Goal: Task Accomplishment & Management: Use online tool/utility

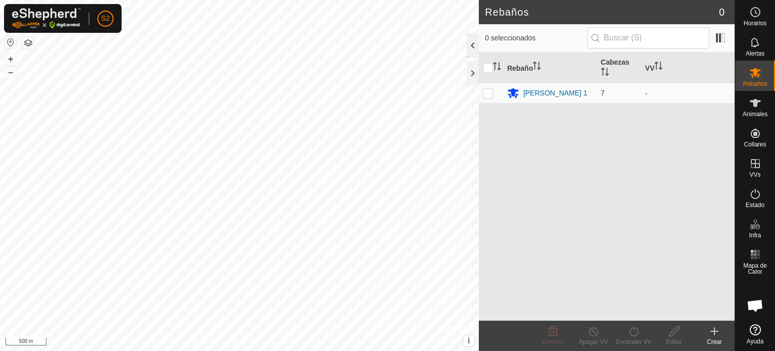
scroll to position [190, 0]
click at [472, 73] on div at bounding box center [473, 73] width 12 height 24
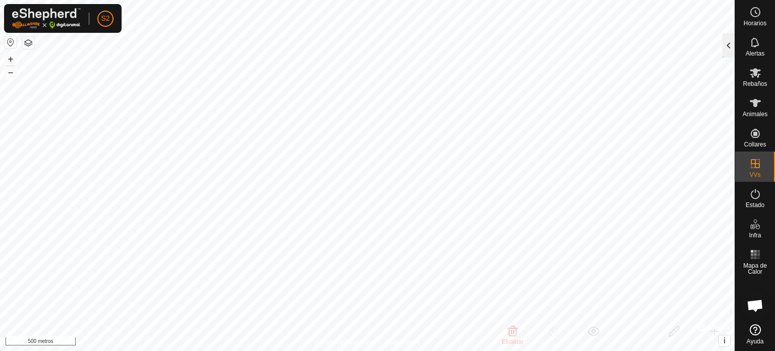
click at [729, 46] on div at bounding box center [729, 45] width 12 height 24
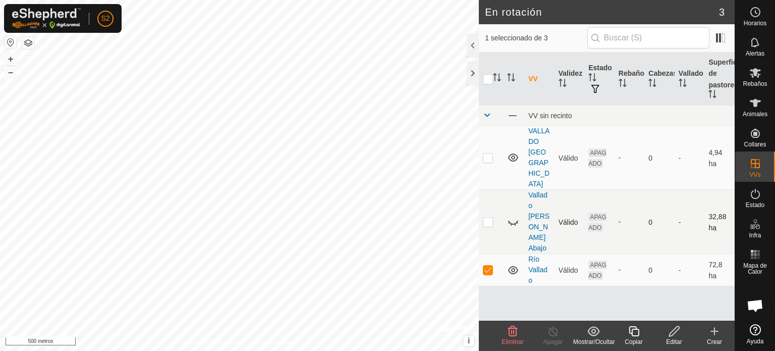
click at [513, 215] on icon at bounding box center [513, 221] width 12 height 12
click at [486, 265] on p-checkbox at bounding box center [488, 269] width 10 height 8
checkbox input "false"
click at [486, 217] on p-checkbox at bounding box center [488, 221] width 10 height 8
checkbox input "true"
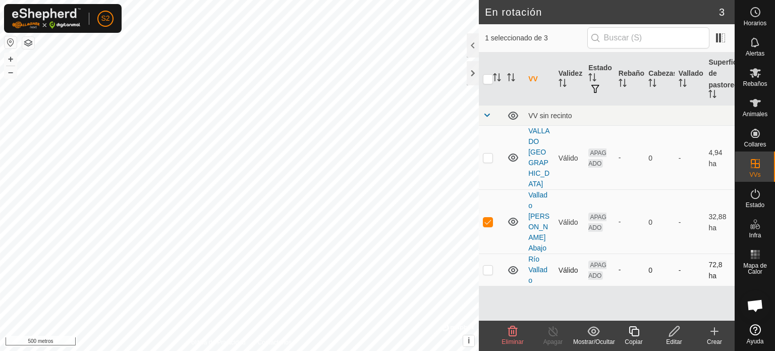
click at [490, 265] on p-checkbox at bounding box center [488, 269] width 10 height 8
checkbox input "true"
click at [487, 217] on p-checkbox at bounding box center [488, 221] width 10 height 8
checkbox input "false"
click at [755, 199] on icon at bounding box center [755, 194] width 12 height 12
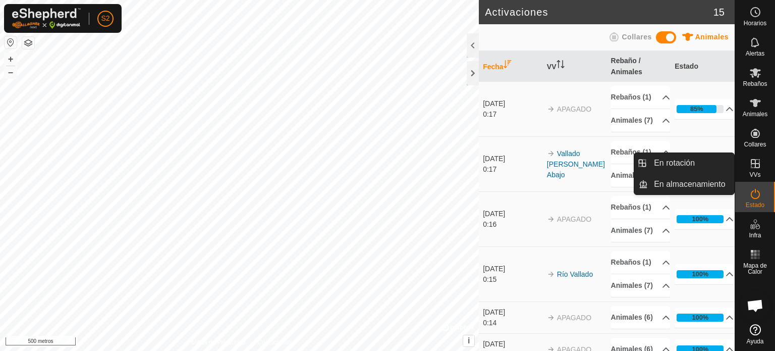
click at [752, 162] on icon at bounding box center [755, 163] width 12 height 12
click at [675, 186] on link "En almacenamiento" at bounding box center [691, 184] width 86 height 20
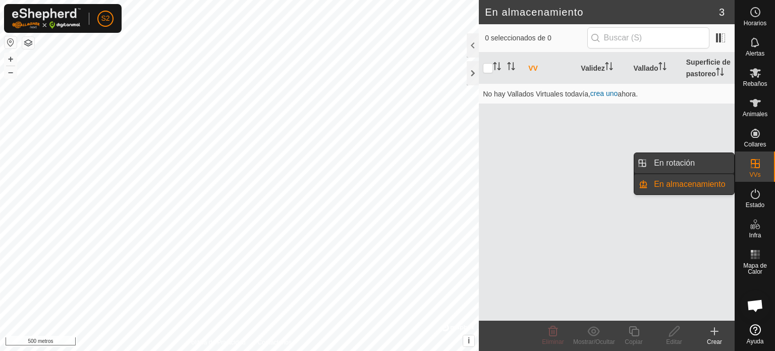
drag, startPoint x: 750, startPoint y: 167, endPoint x: 688, endPoint y: 170, distance: 62.2
click at [735, 170] on es-menu-bar "Horarios Alertas Rebaños Animales Collares VVs Estado Infra Mapa de Calor Ayuda…" at bounding box center [755, 175] width 40 height 351
click at [682, 165] on link "En Rotación" at bounding box center [691, 163] width 86 height 20
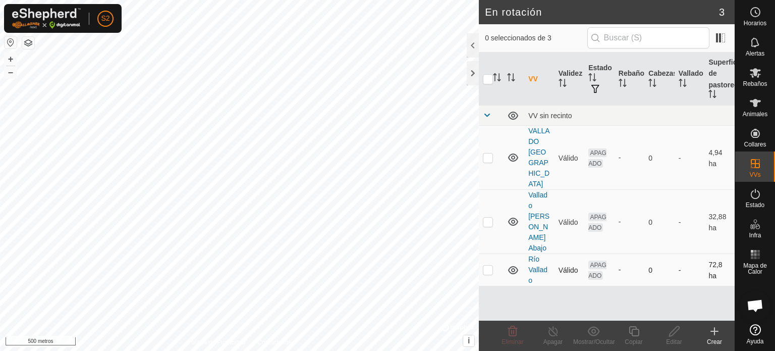
click at [487, 265] on p-checkbox at bounding box center [488, 269] width 10 height 8
checkbox input "true"
click at [673, 330] on icon at bounding box center [674, 331] width 10 height 10
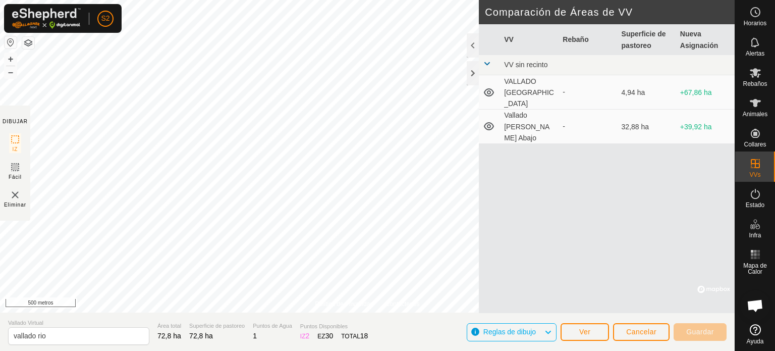
click at [525, 329] on font "Reglas de dibujo" at bounding box center [509, 331] width 52 height 8
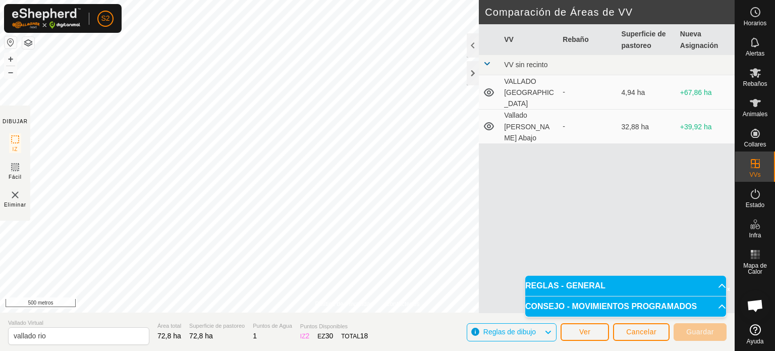
click at [525, 329] on font "Reglas de dibujo" at bounding box center [509, 331] width 52 height 8
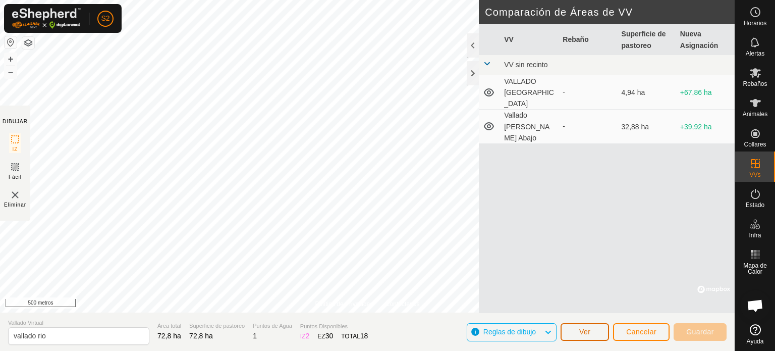
click at [595, 332] on button "Ver" at bounding box center [585, 332] width 48 height 18
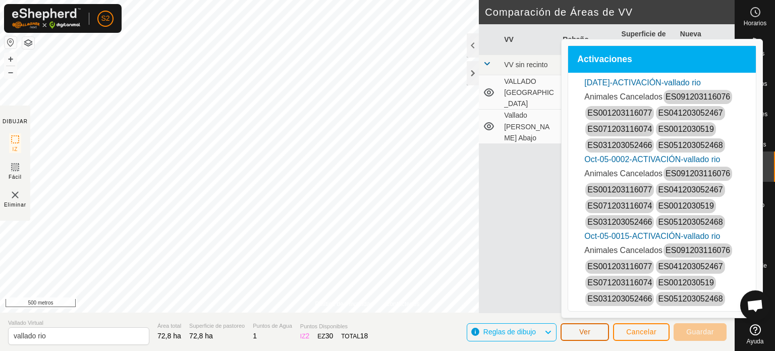
click at [595, 332] on button "Ver" at bounding box center [585, 332] width 48 height 18
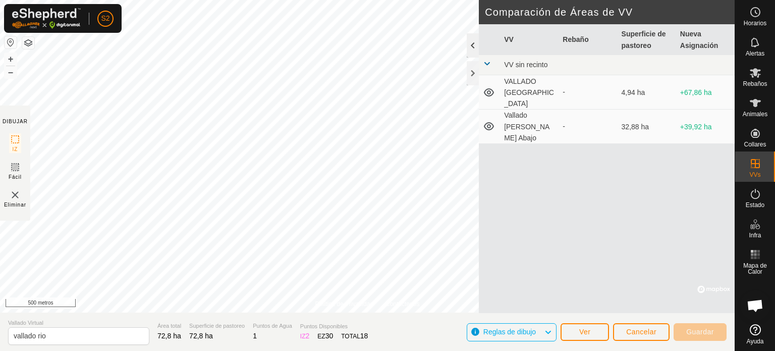
click at [473, 42] on div at bounding box center [473, 45] width 12 height 24
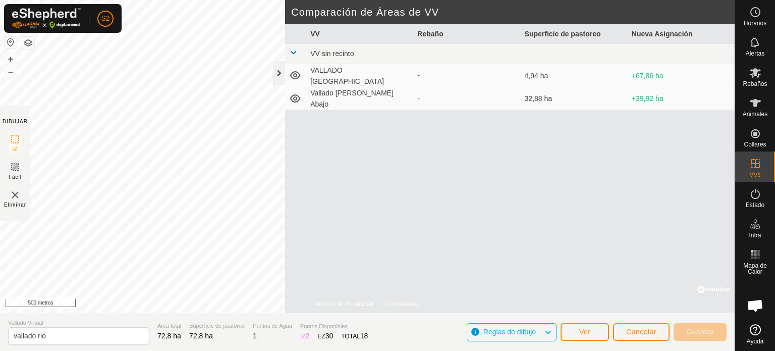
click at [276, 69] on div at bounding box center [279, 73] width 12 height 24
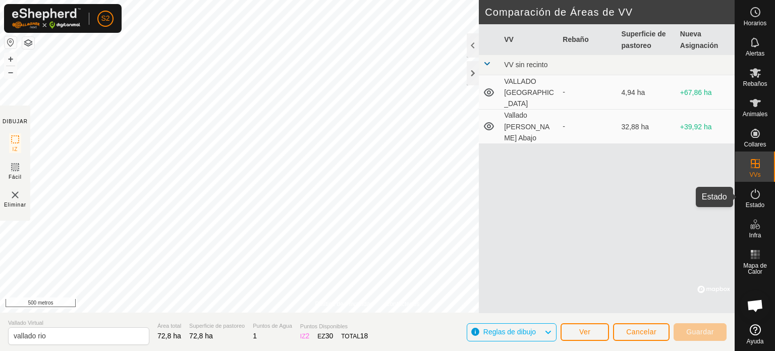
click at [758, 196] on icon at bounding box center [755, 194] width 9 height 10
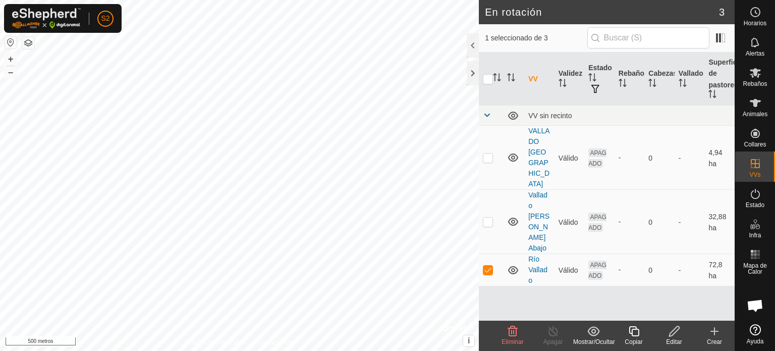
click at [677, 333] on icon at bounding box center [674, 331] width 13 height 12
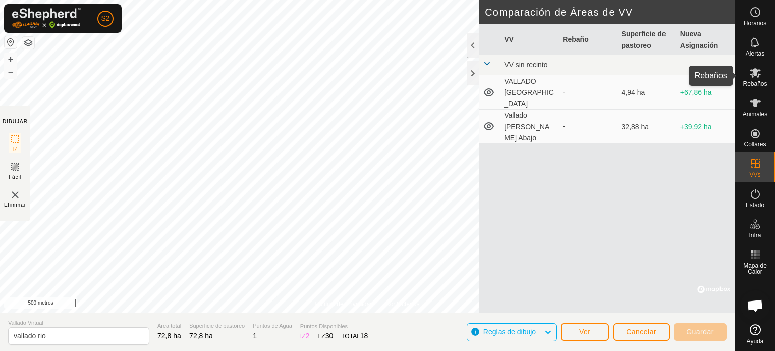
click at [758, 80] on font "Rebaños" at bounding box center [755, 83] width 24 height 7
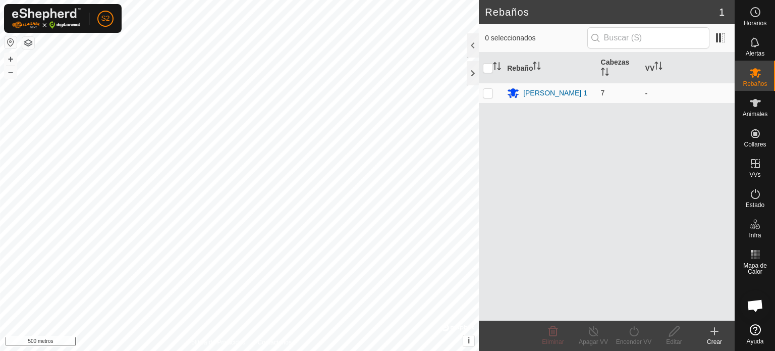
click at [486, 98] on td at bounding box center [491, 93] width 24 height 20
checkbox input "true"
click at [758, 189] on icon at bounding box center [755, 194] width 12 height 12
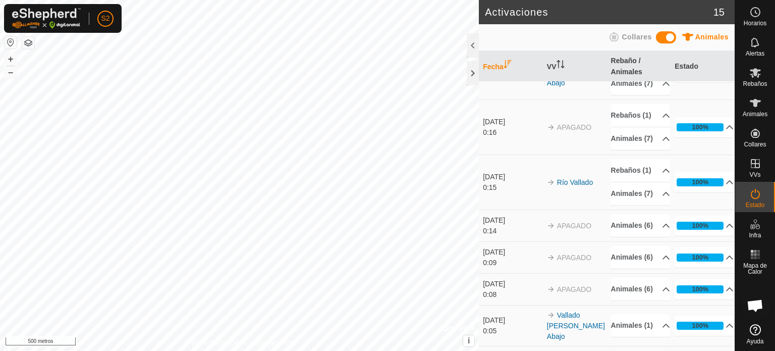
scroll to position [93, 0]
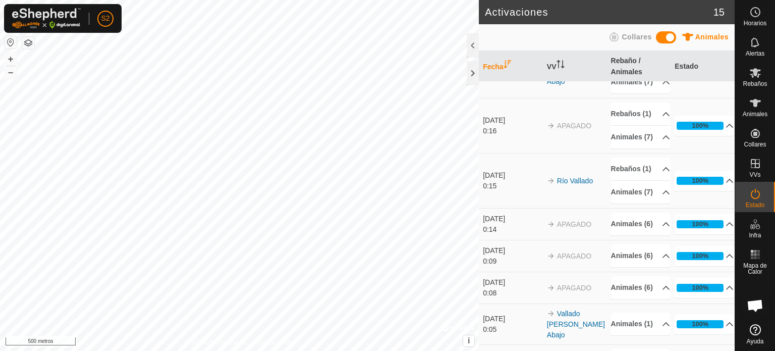
click at [506, 208] on td "[DATE] 0:15" at bounding box center [511, 180] width 64 height 55
click at [763, 201] on font "Estado" at bounding box center [755, 204] width 19 height 7
click at [469, 41] on div at bounding box center [473, 45] width 12 height 24
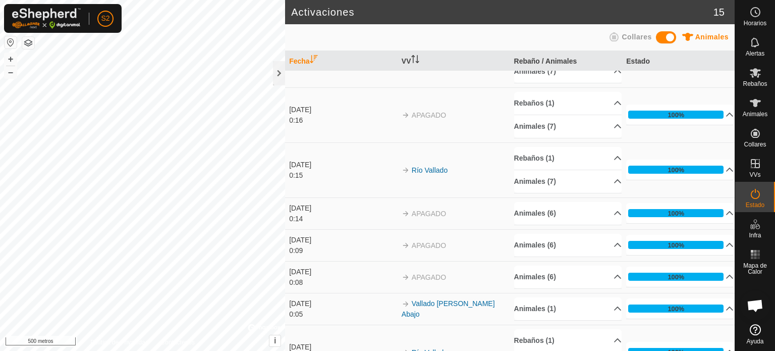
scroll to position [83, 0]
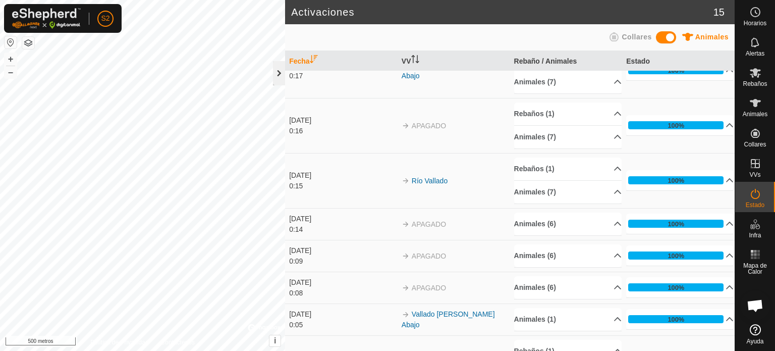
click at [277, 70] on div at bounding box center [279, 73] width 12 height 24
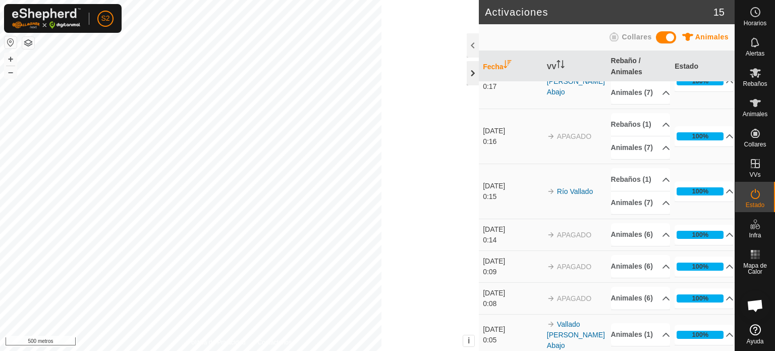
scroll to position [93, 0]
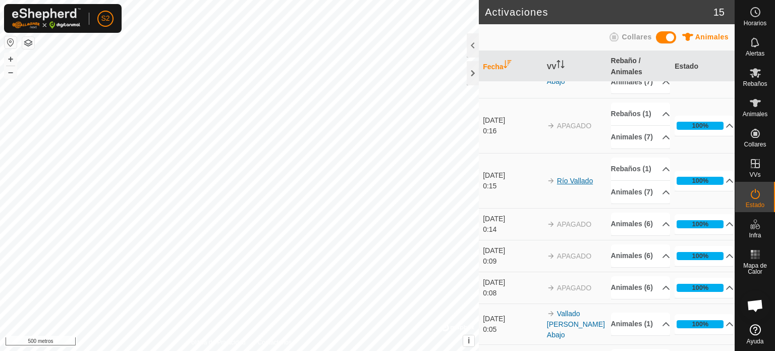
click at [576, 185] on font "Río Vallado" at bounding box center [575, 181] width 36 height 8
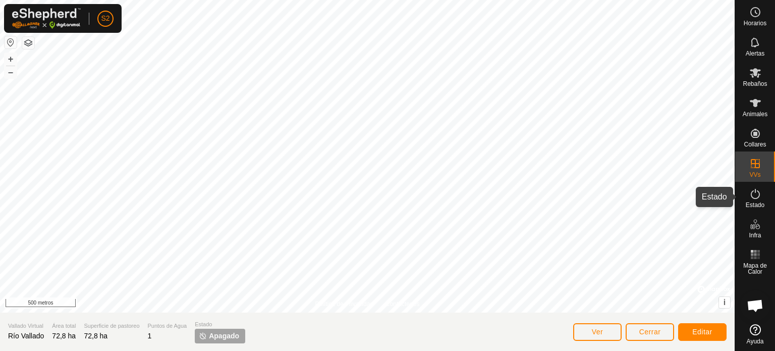
click at [753, 193] on icon at bounding box center [755, 194] width 12 height 12
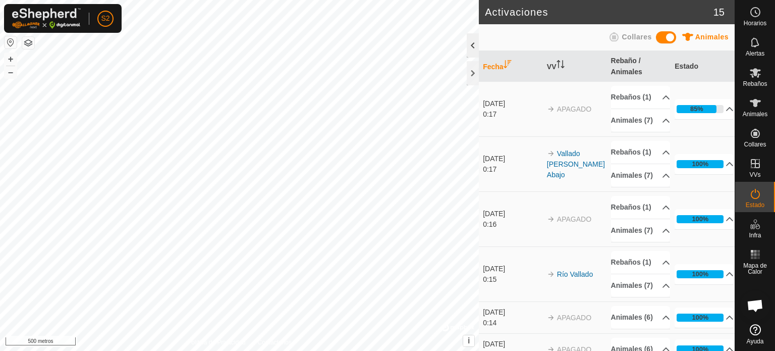
click at [471, 42] on div at bounding box center [473, 45] width 12 height 24
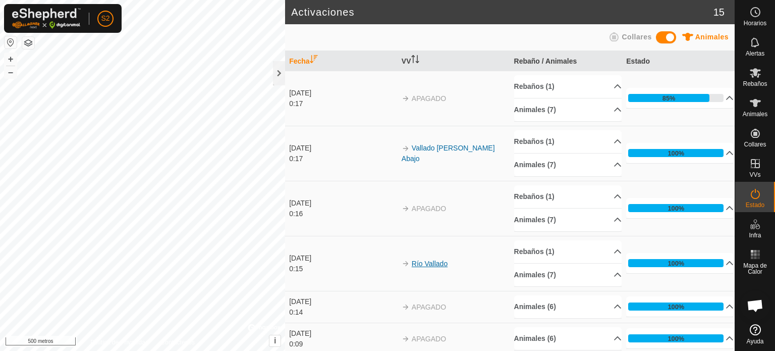
click at [429, 260] on font "Río Vallado" at bounding box center [430, 263] width 36 height 8
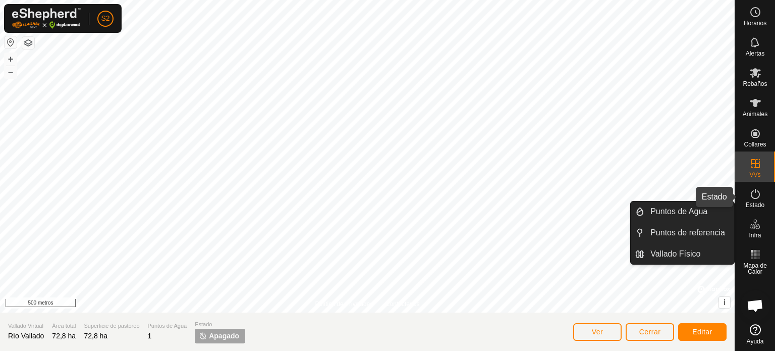
click at [754, 197] on icon at bounding box center [755, 194] width 12 height 12
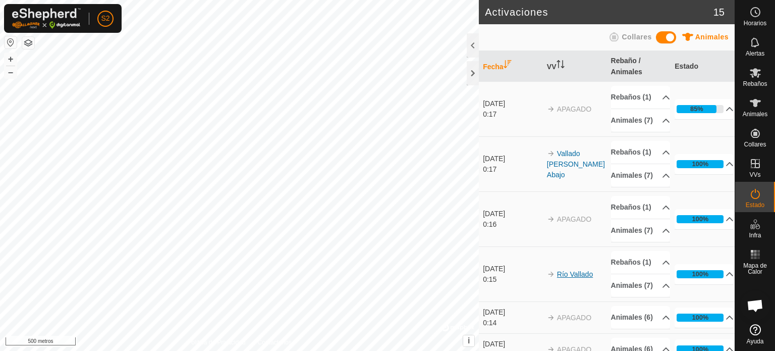
click at [558, 278] on font "Río Vallado" at bounding box center [575, 274] width 36 height 8
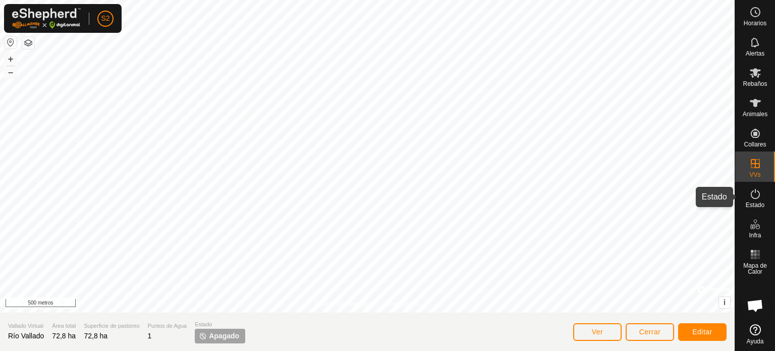
click at [759, 200] on es-activation-svg-icon at bounding box center [755, 194] width 18 height 16
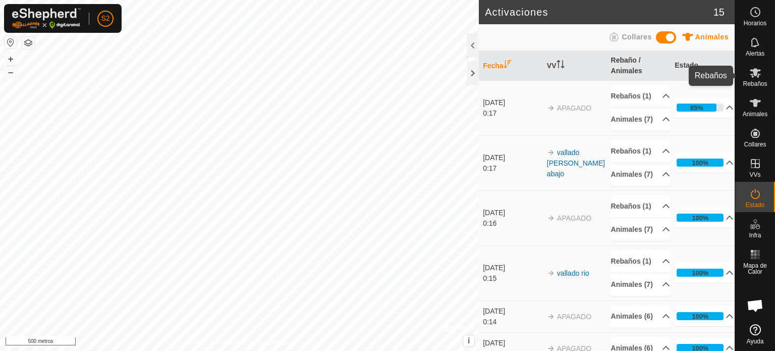
click at [759, 72] on icon at bounding box center [755, 73] width 12 height 12
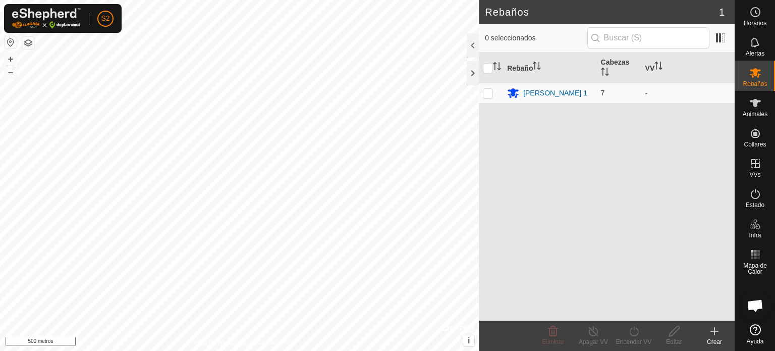
click at [488, 94] on p-checkbox at bounding box center [488, 93] width 10 height 8
checkbox input "true"
click at [638, 335] on icon at bounding box center [634, 331] width 13 height 12
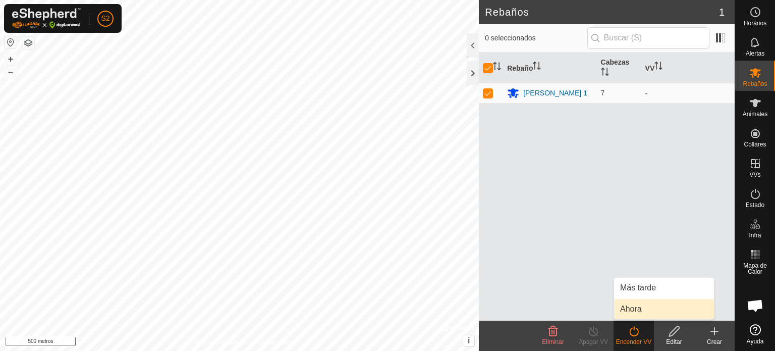
click at [637, 307] on link "Ahora" at bounding box center [664, 309] width 100 height 20
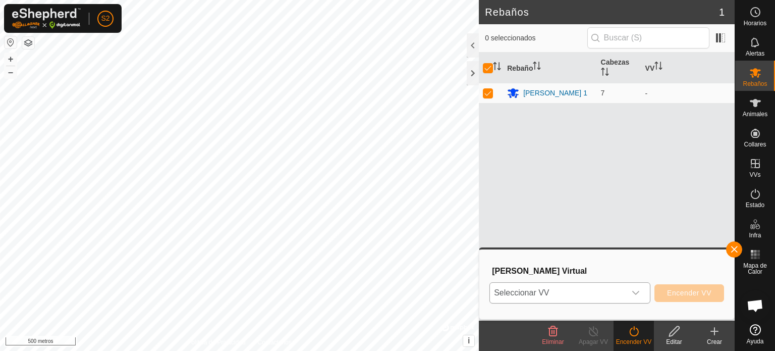
click at [635, 290] on icon "disparador desplegable" at bounding box center [636, 293] width 8 height 8
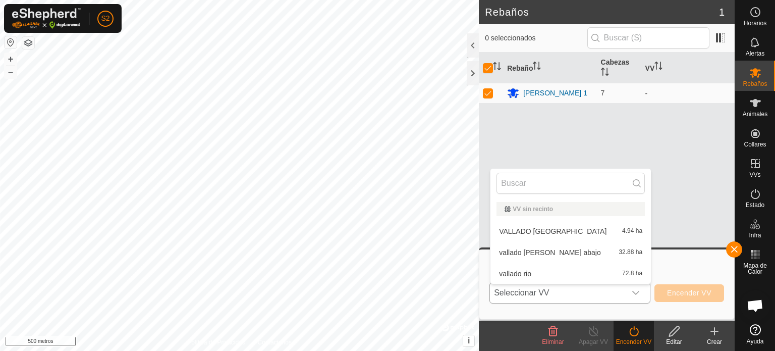
click at [518, 272] on li "vallado rio 72.8 ha" at bounding box center [570, 273] width 160 height 20
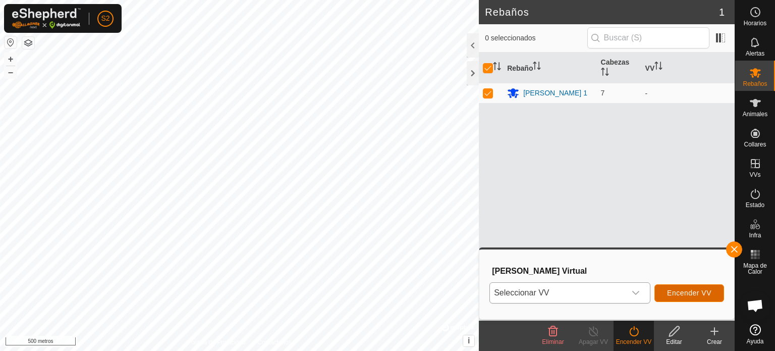
click at [677, 292] on font "Encender VV" at bounding box center [689, 293] width 44 height 8
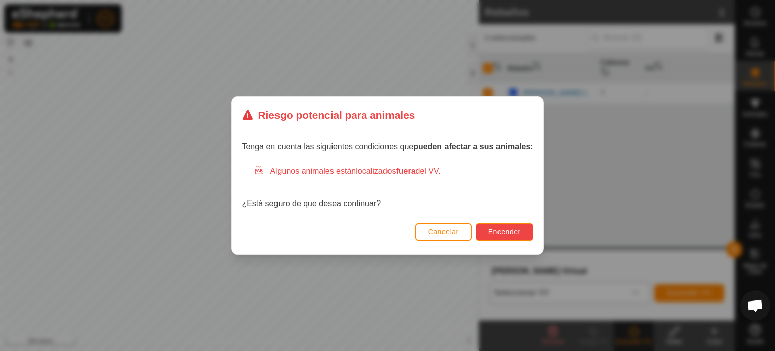
click at [511, 230] on font "Encender" at bounding box center [504, 232] width 32 height 8
